Goal: Task Accomplishment & Management: Manage account settings

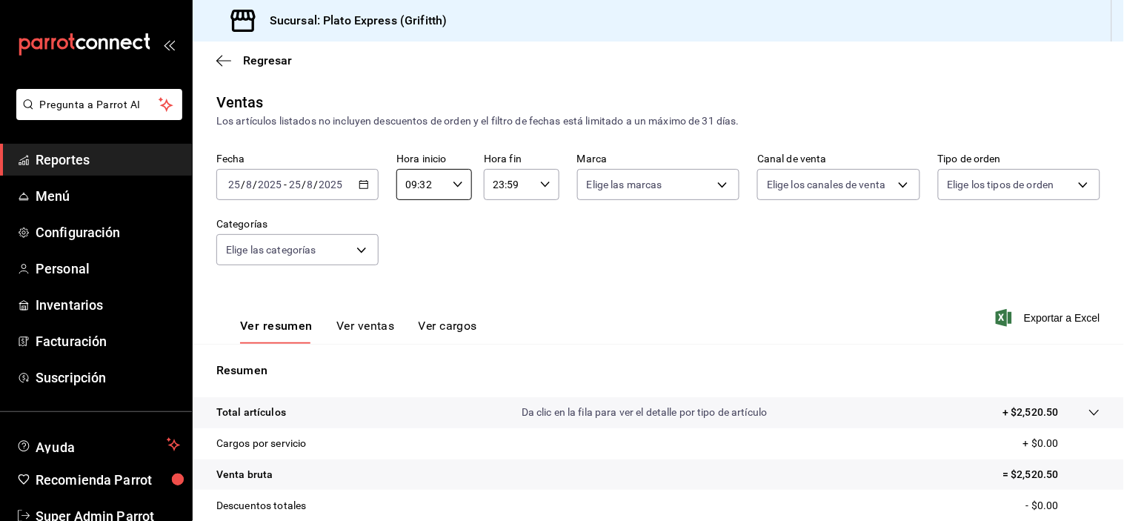
scroll to position [84, 0]
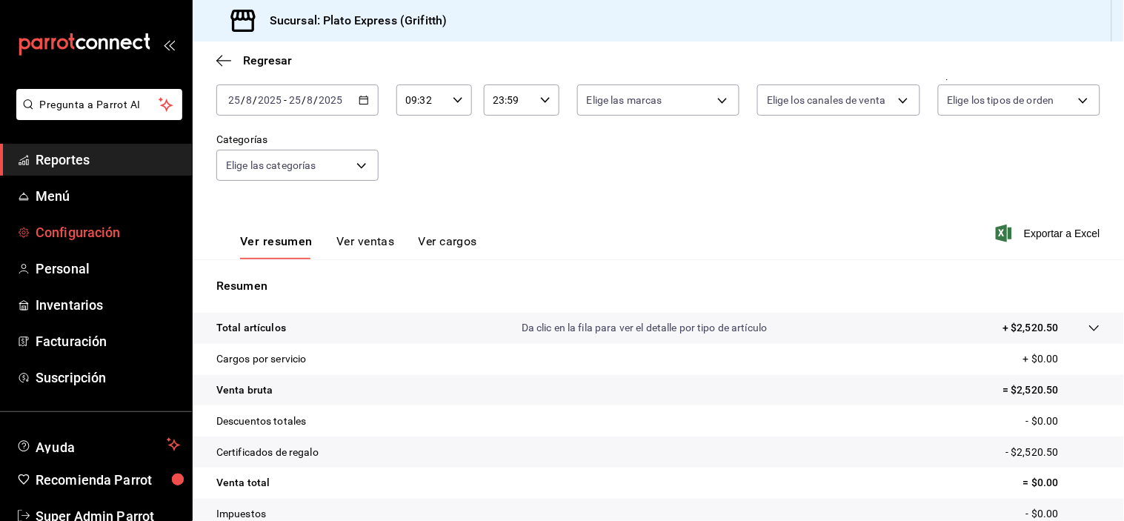
click at [84, 233] on span "Configuración" at bounding box center [108, 232] width 144 height 20
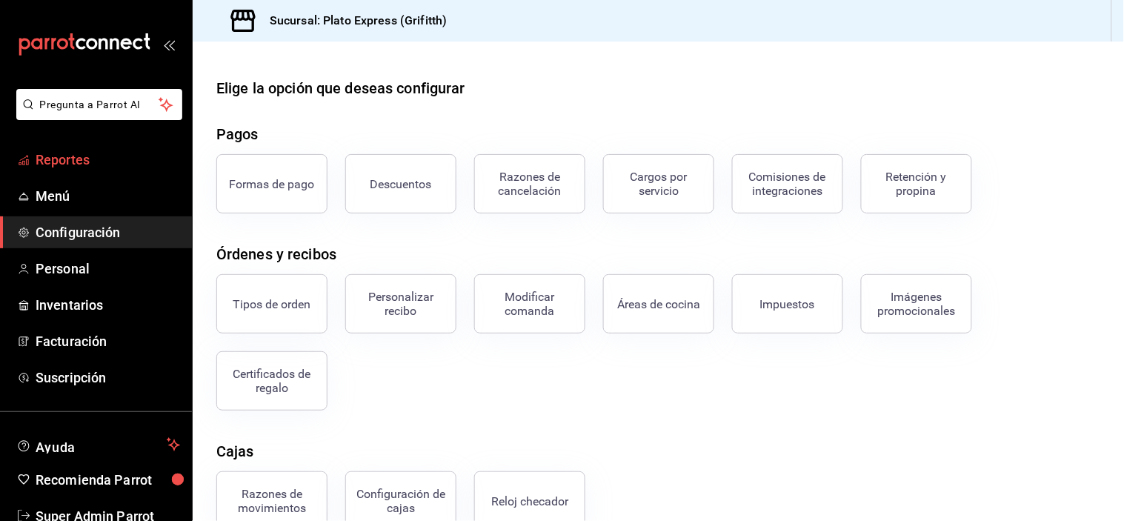
click at [94, 172] on link "Reportes" at bounding box center [96, 160] width 192 height 32
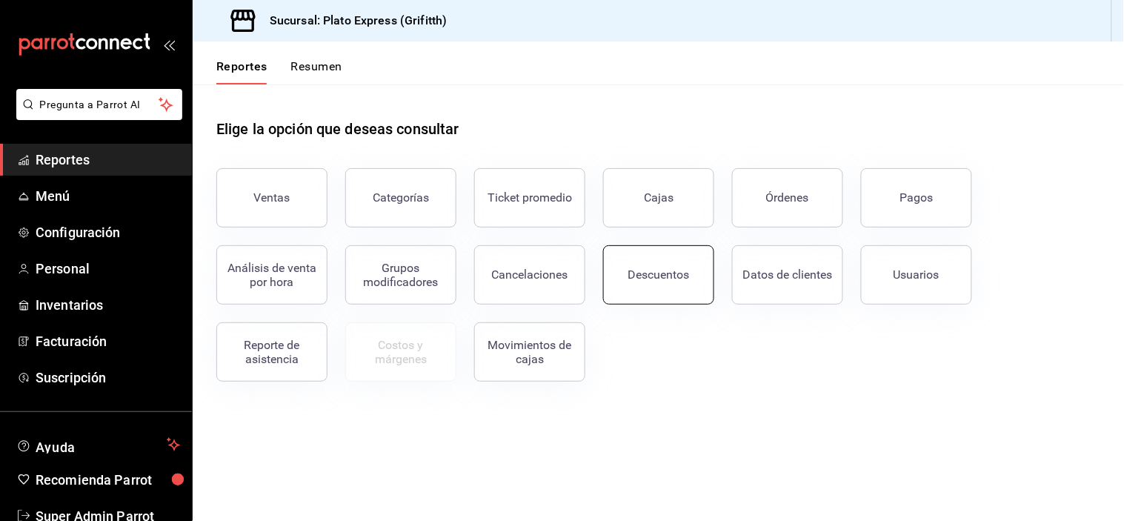
click at [647, 284] on button "Descuentos" at bounding box center [658, 274] width 111 height 59
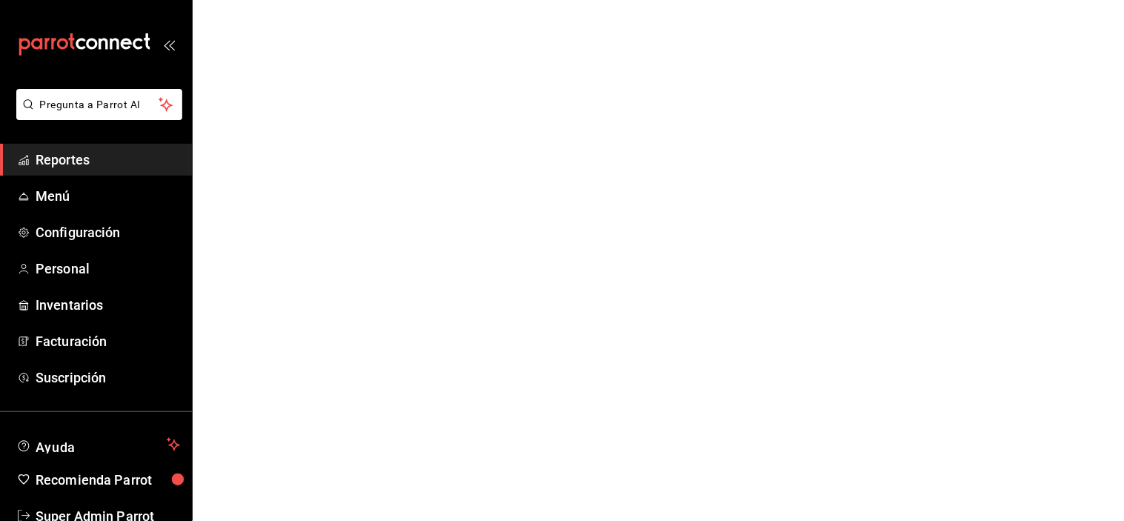
click at [647, 0] on html "Pregunta a Parrot AI Reportes Menú Configuración Personal Inventarios Facturaci…" at bounding box center [562, 0] width 1124 height 0
click at [92, 232] on span "Configuración" at bounding box center [108, 232] width 144 height 20
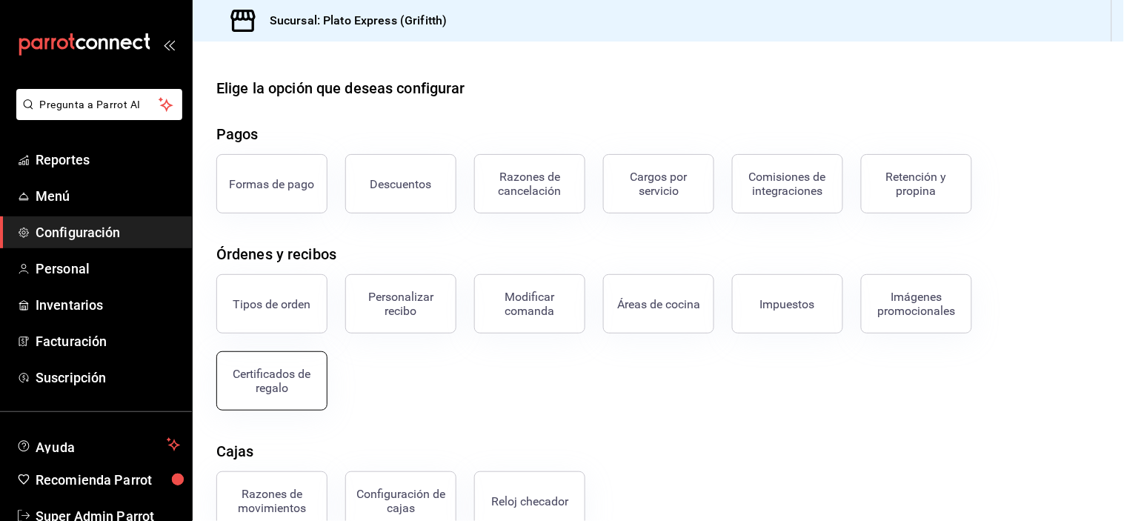
click at [277, 381] on div "Certificados de regalo" at bounding box center [272, 381] width 92 height 28
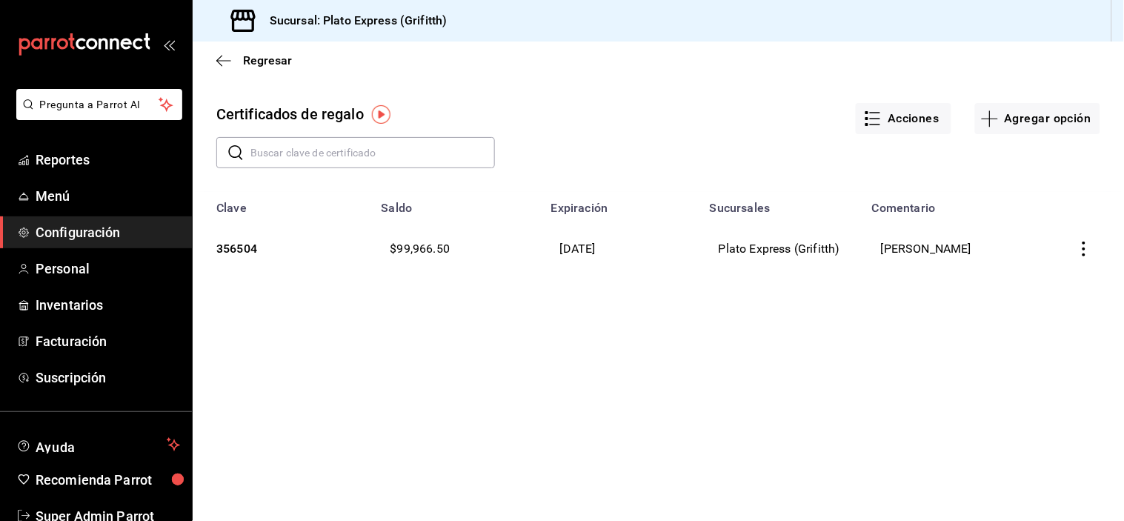
click at [290, 150] on input "text" at bounding box center [372, 153] width 244 height 30
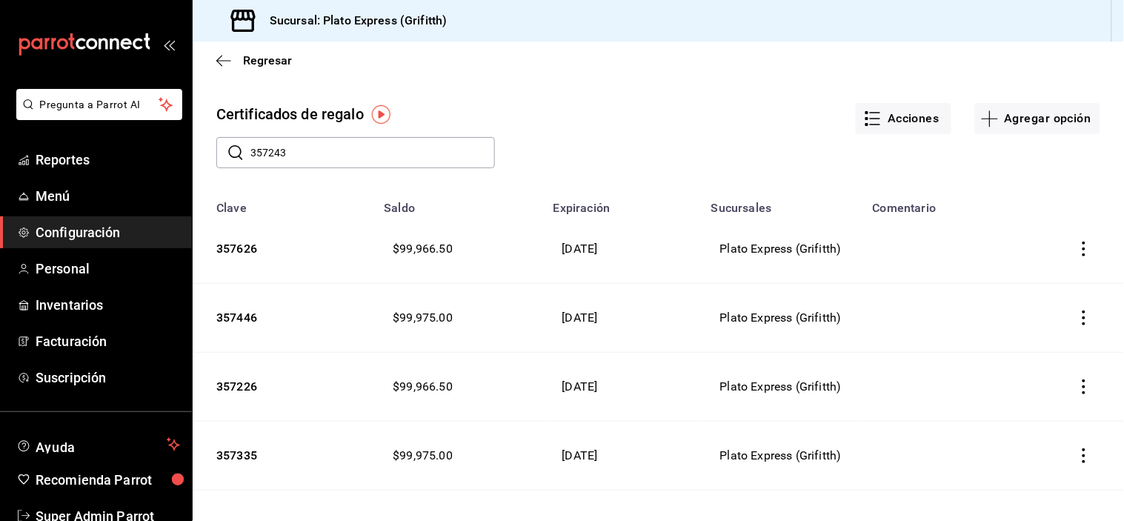
type input "357243"
